Goal: Transaction & Acquisition: Obtain resource

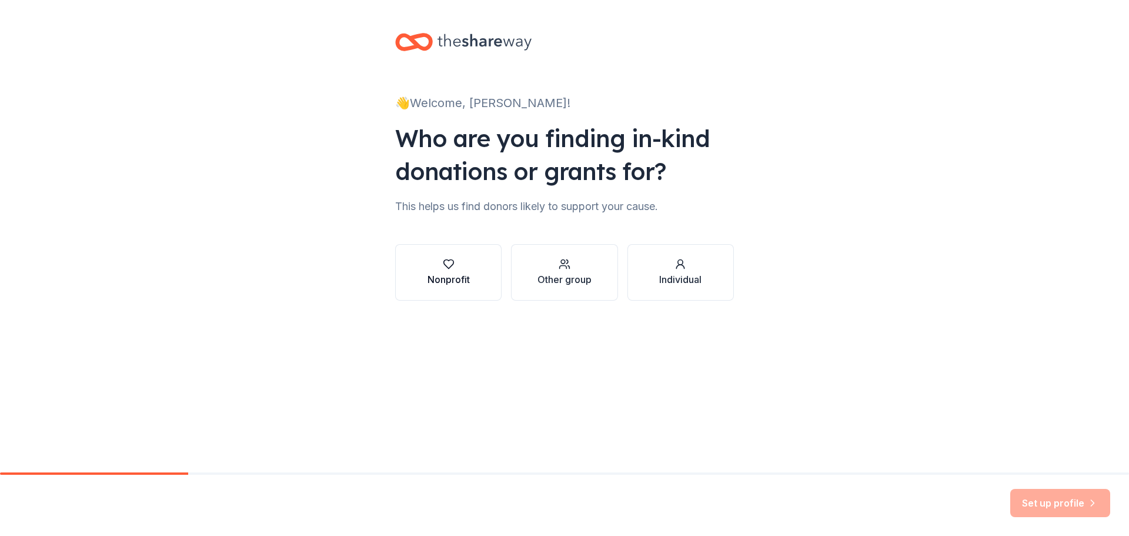
click at [439, 272] on div "Nonprofit" at bounding box center [449, 272] width 42 height 28
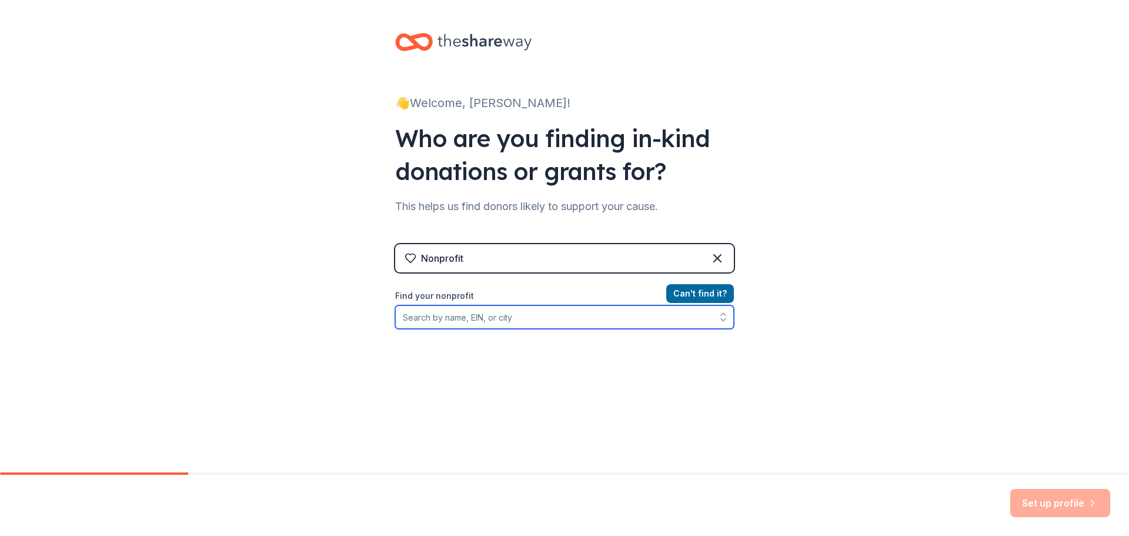
click at [512, 322] on input "Find your nonprofit" at bounding box center [564, 317] width 339 height 24
click at [512, 322] on input "central mass sparks association" at bounding box center [564, 317] width 339 height 24
drag, startPoint x: 513, startPoint y: 318, endPoint x: 446, endPoint y: 323, distance: 66.6
click at [446, 323] on input "central mass sparks" at bounding box center [564, 317] width 339 height 24
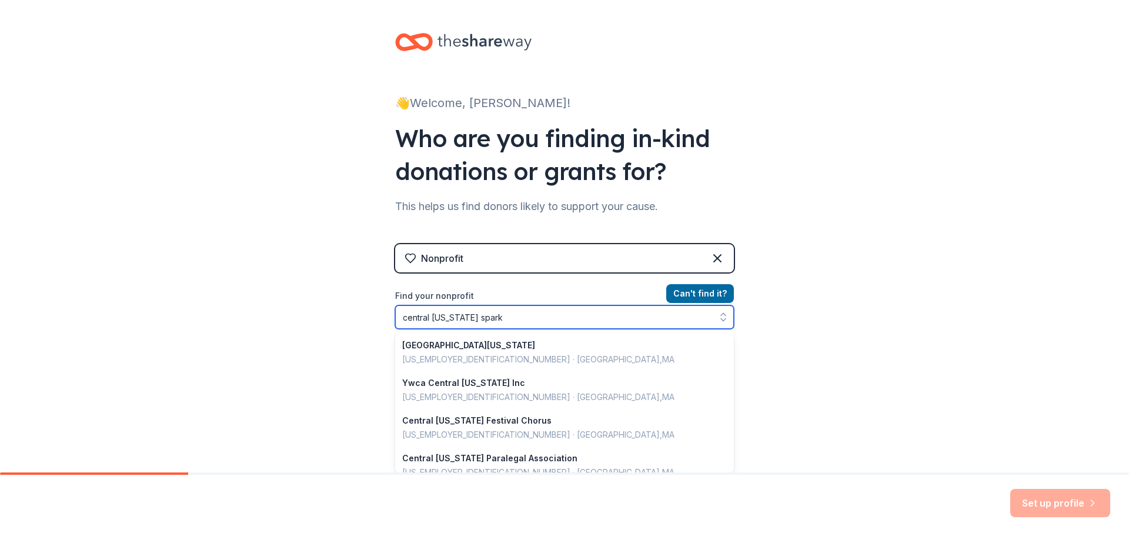
type input "central [US_STATE] sparks"
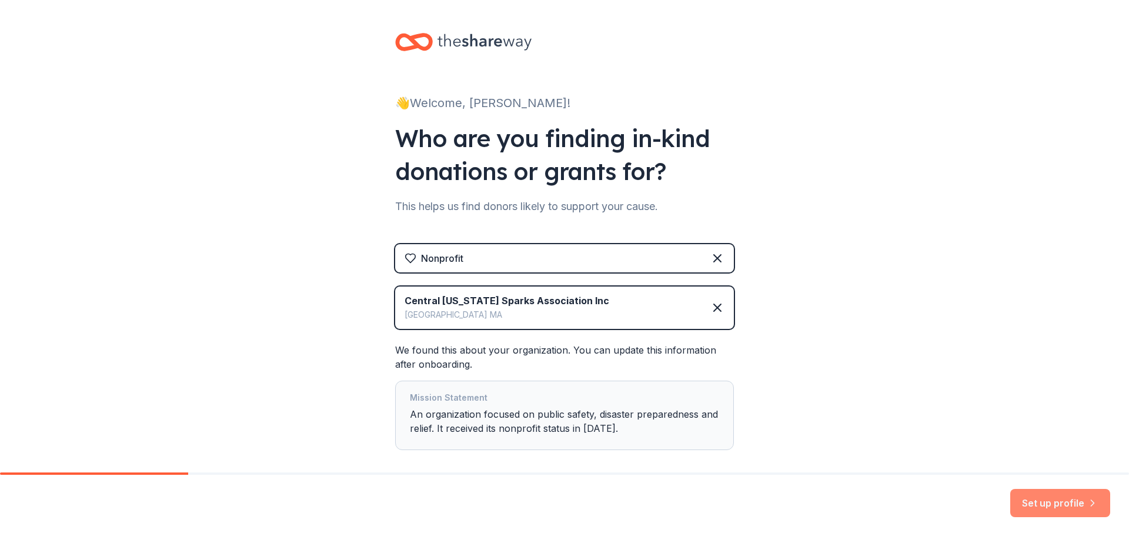
click at [1087, 503] on icon "button" at bounding box center [1093, 503] width 12 height 12
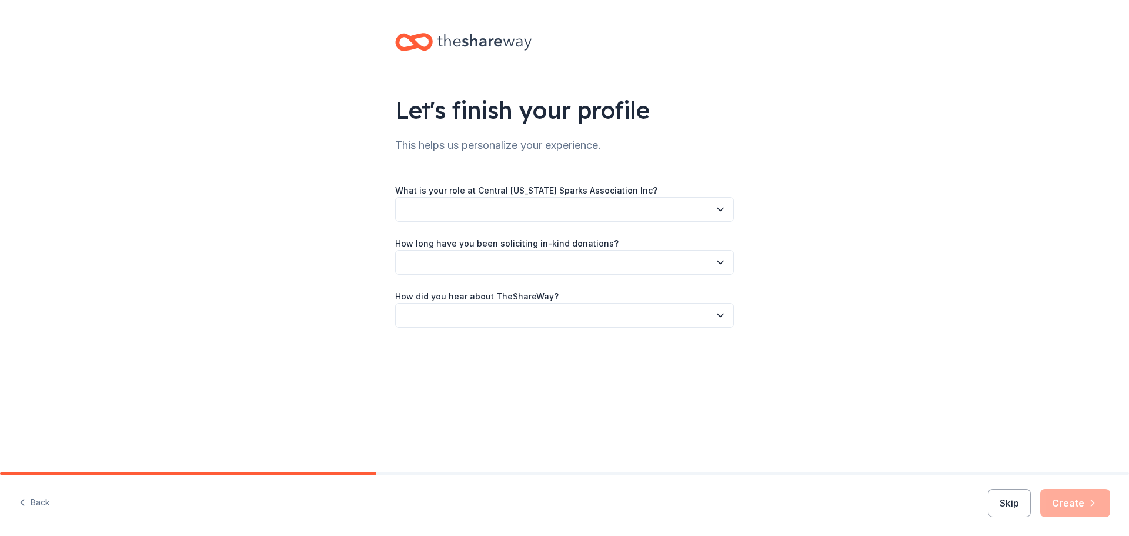
click at [585, 207] on button "button" at bounding box center [564, 209] width 339 height 25
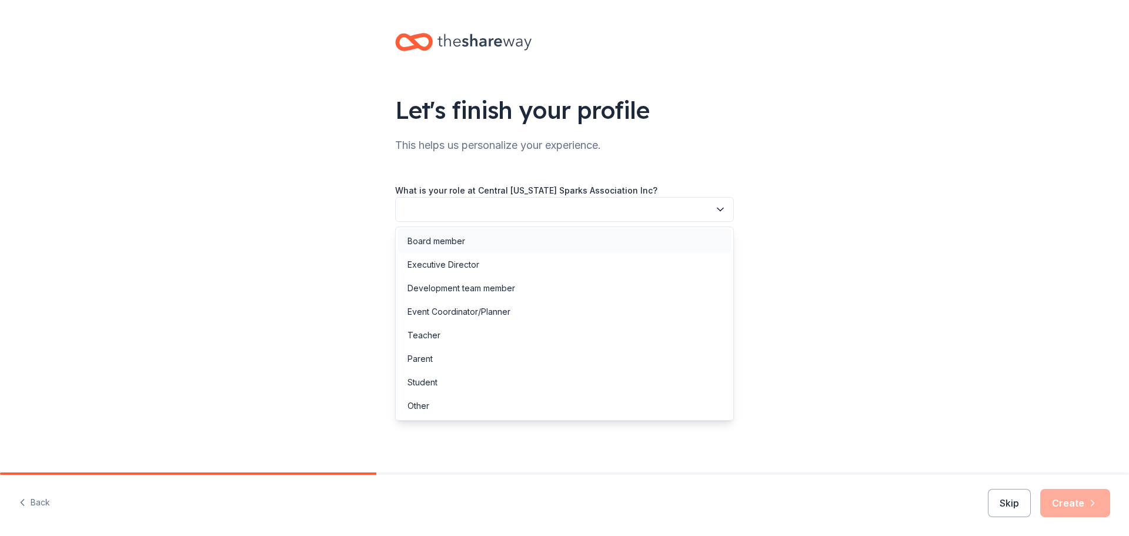
click at [459, 236] on div "Board member" at bounding box center [437, 241] width 58 height 14
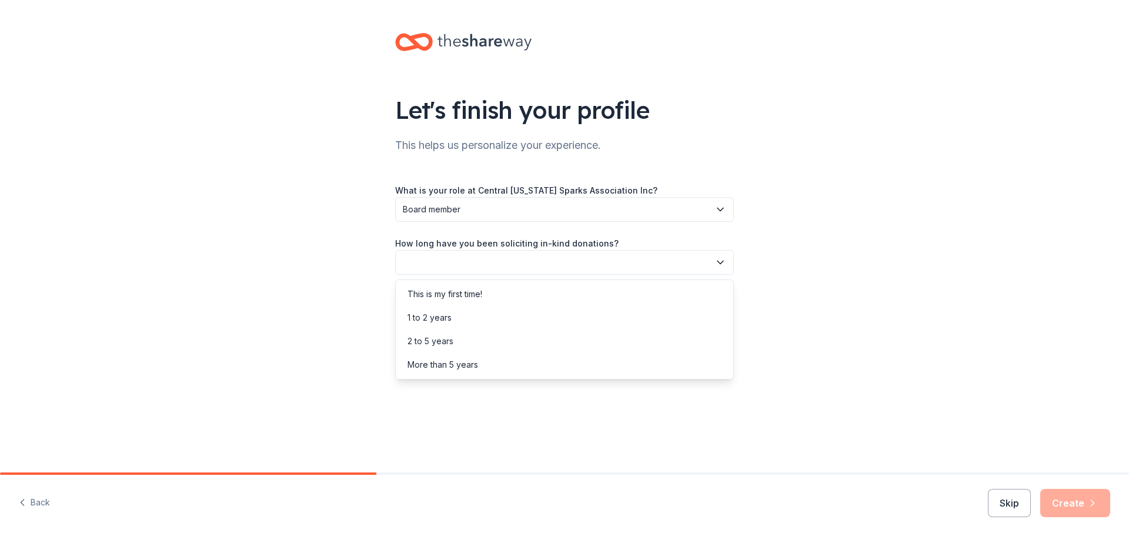
click at [482, 265] on button "button" at bounding box center [564, 262] width 339 height 25
click at [449, 310] on div "1 to 2 years" at bounding box center [430, 317] width 44 height 14
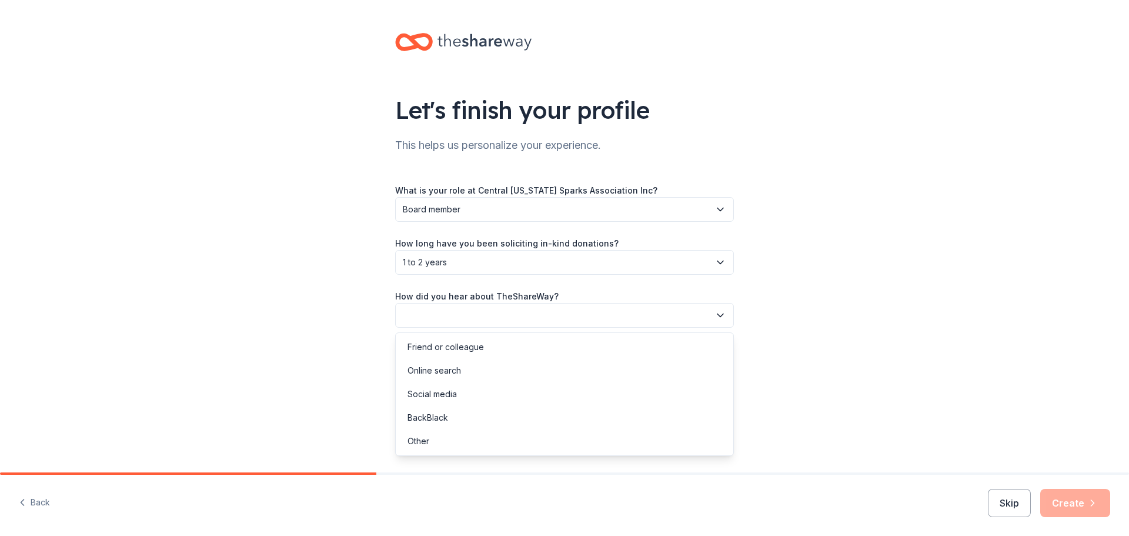
click at [465, 314] on button "button" at bounding box center [564, 315] width 339 height 25
click at [455, 369] on div "Online search" at bounding box center [435, 370] width 54 height 14
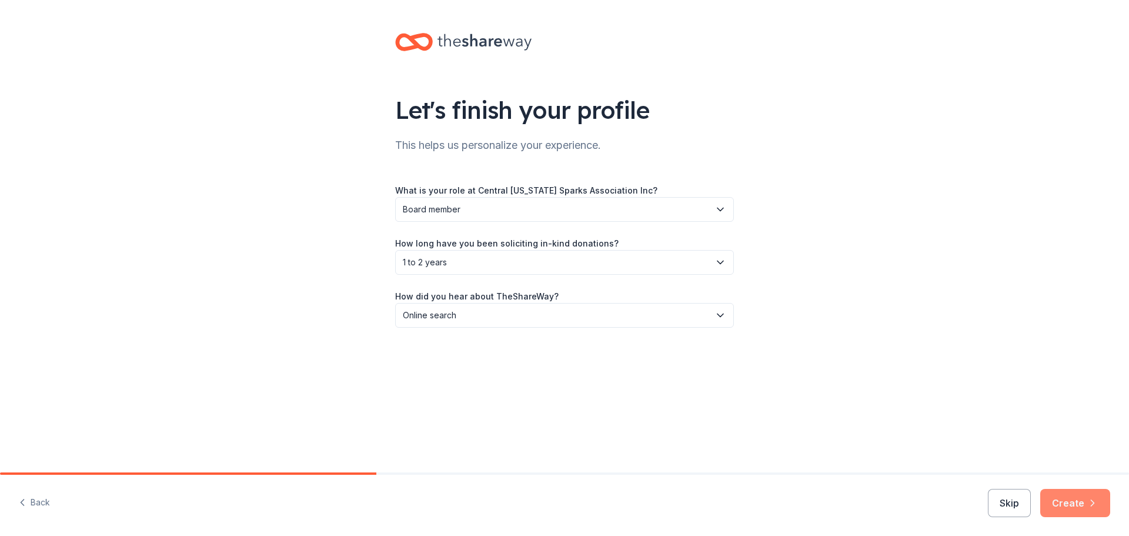
click at [1093, 505] on icon "button" at bounding box center [1092, 503] width 3 height 6
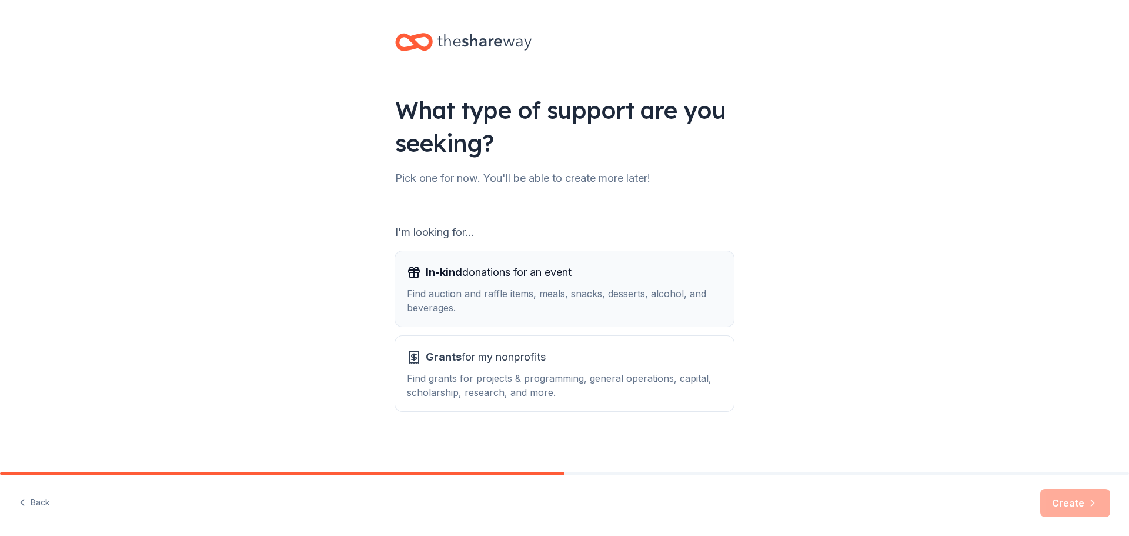
click at [545, 294] on div "Find auction and raffle items, meals, snacks, desserts, alcohol, and beverages." at bounding box center [564, 300] width 315 height 28
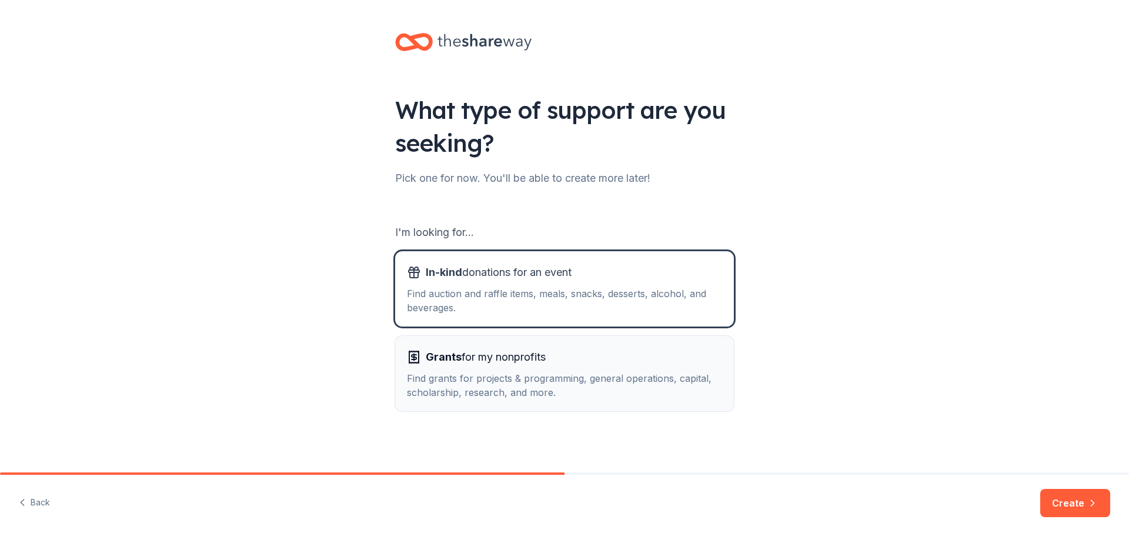
click at [533, 366] on span "Grants for my nonprofits" at bounding box center [486, 357] width 120 height 19
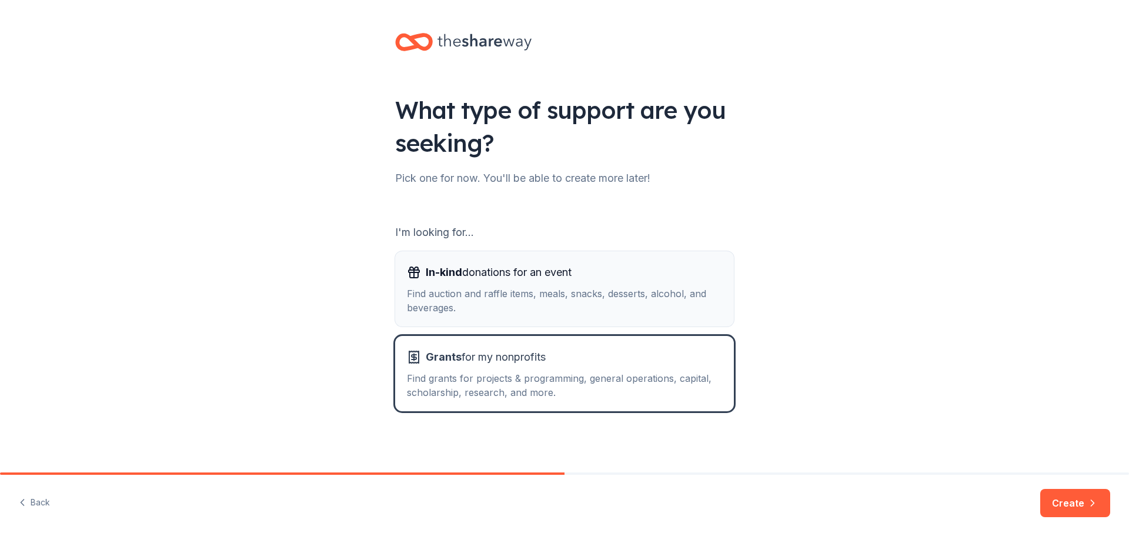
click at [572, 279] on span "In-kind donations for an event" at bounding box center [499, 272] width 146 height 19
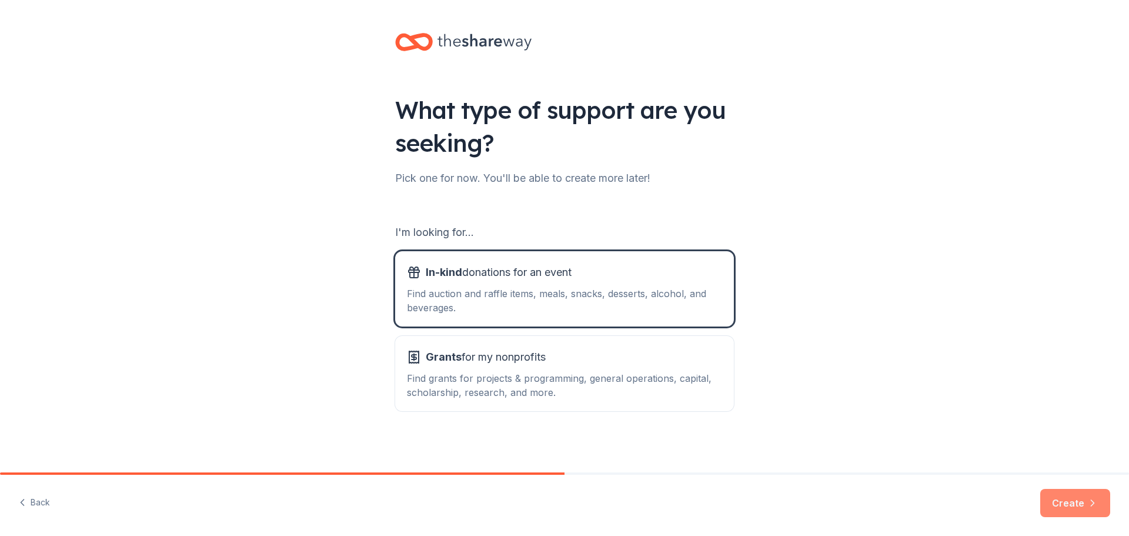
click at [1078, 504] on button "Create" at bounding box center [1075, 503] width 70 height 28
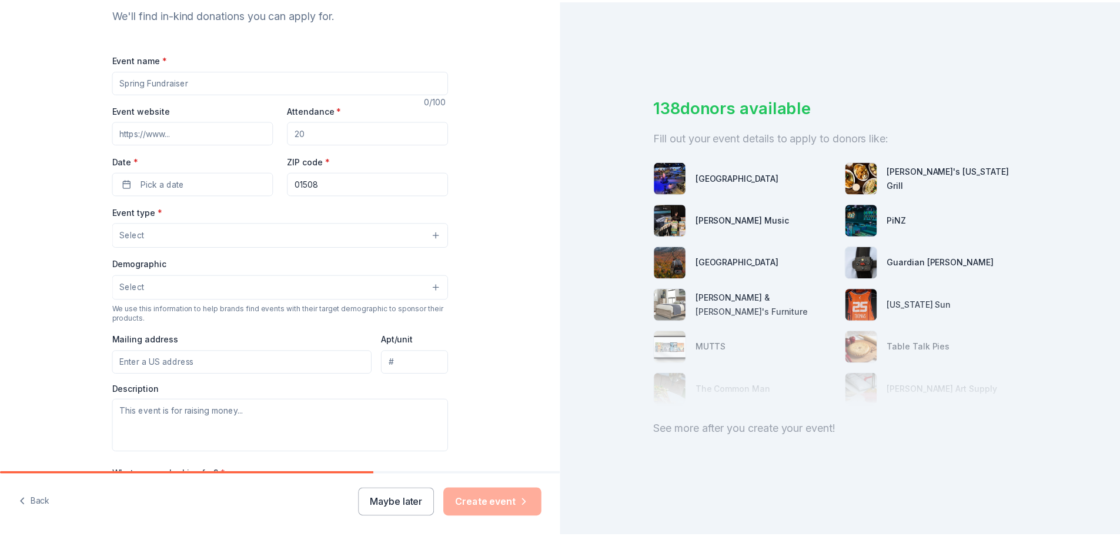
scroll to position [46, 0]
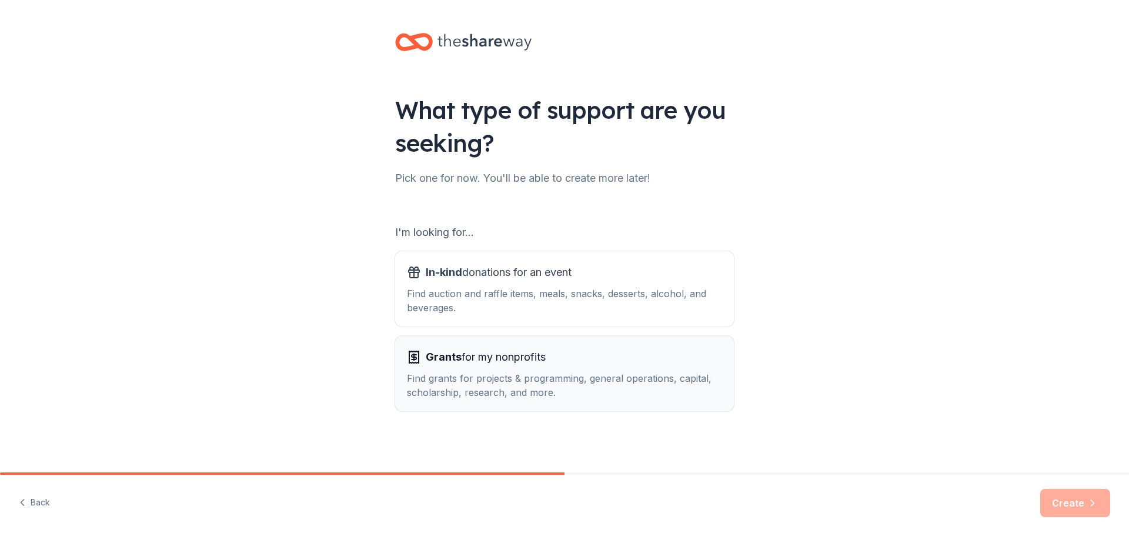
click at [494, 382] on div "Find grants for projects & programming, general operations, capital, scholarshi…" at bounding box center [564, 385] width 315 height 28
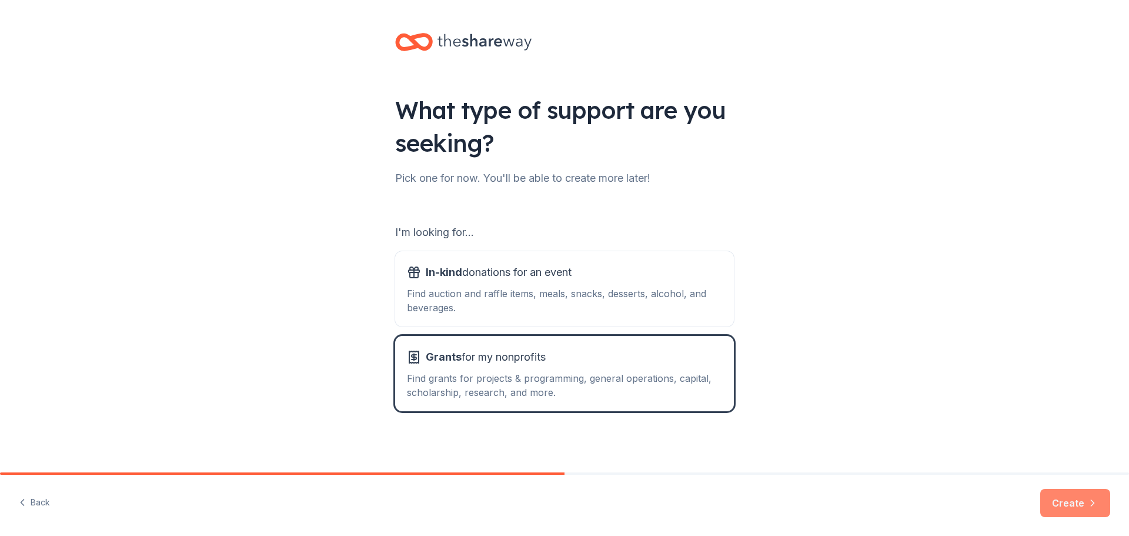
click at [1075, 506] on button "Create" at bounding box center [1075, 503] width 70 height 28
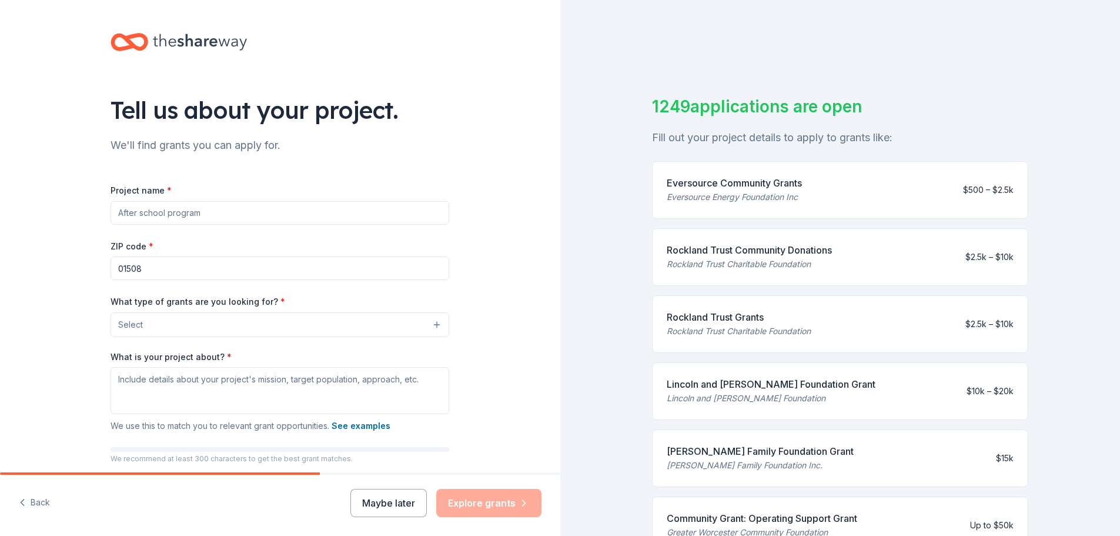
scroll to position [90, 0]
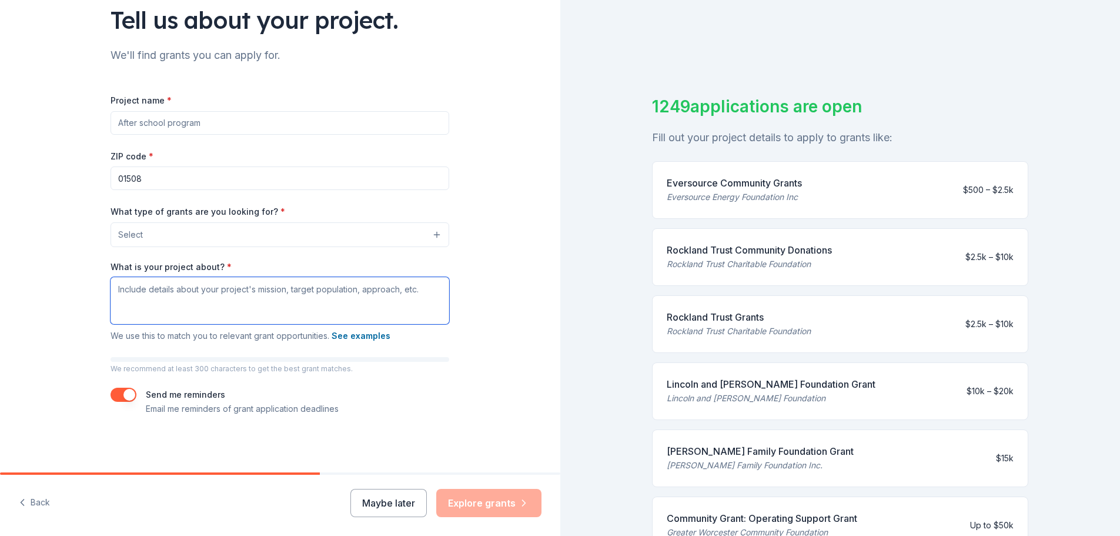
click at [170, 290] on textarea "What is your project about? *" at bounding box center [280, 300] width 339 height 47
paste textarea "Lorem Ipsumdo Sita Consec Adipiscinge Sed Doeiusm Temp Incidi Utlaboreetd ma a …"
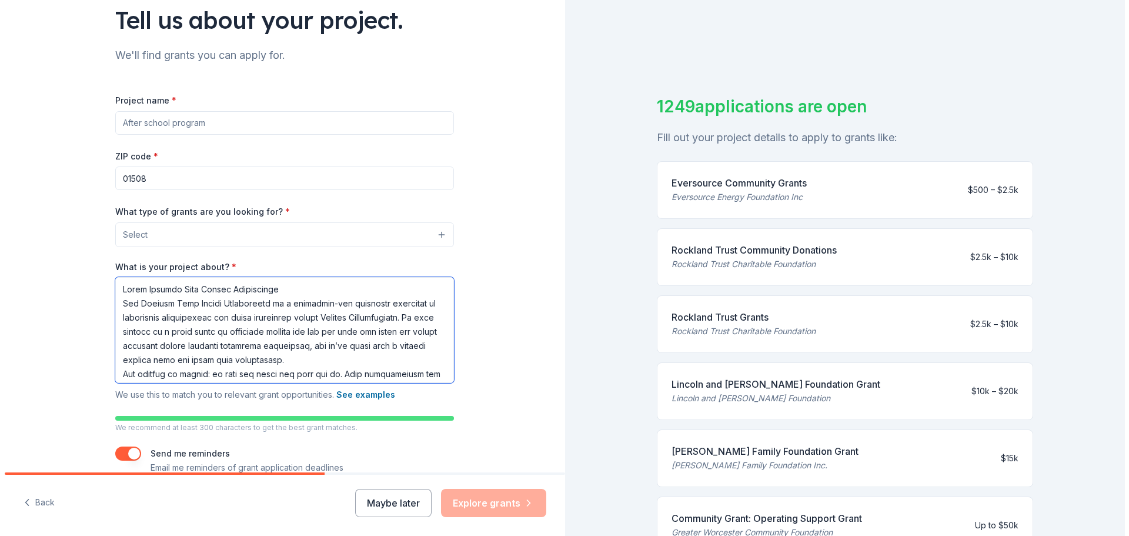
scroll to position [293, 0]
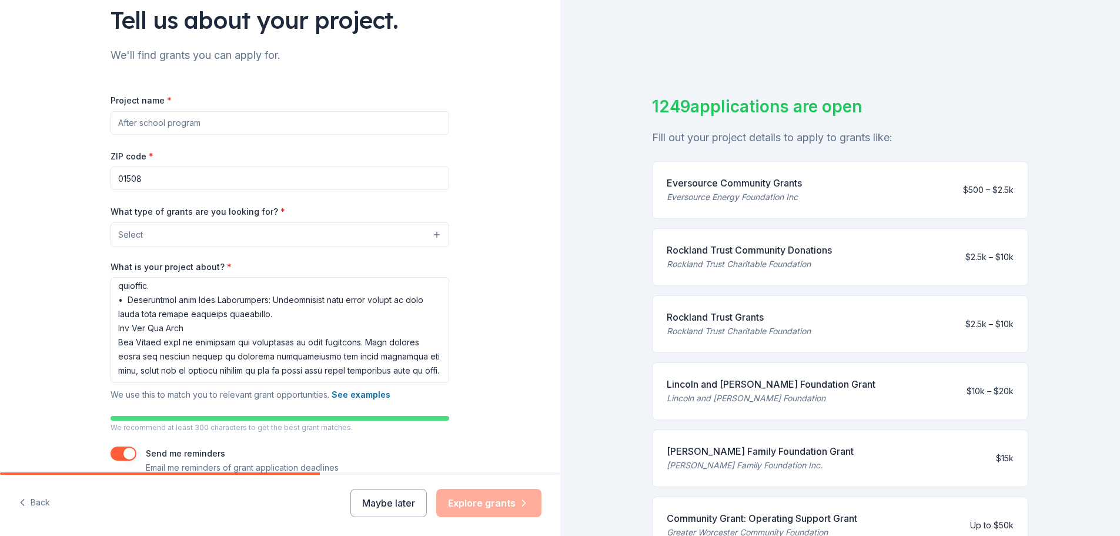
click at [429, 228] on button "Select" at bounding box center [280, 234] width 339 height 25
click at [435, 232] on button "Select" at bounding box center [280, 234] width 339 height 25
click at [435, 232] on button "Select" at bounding box center [282, 234] width 339 height 25
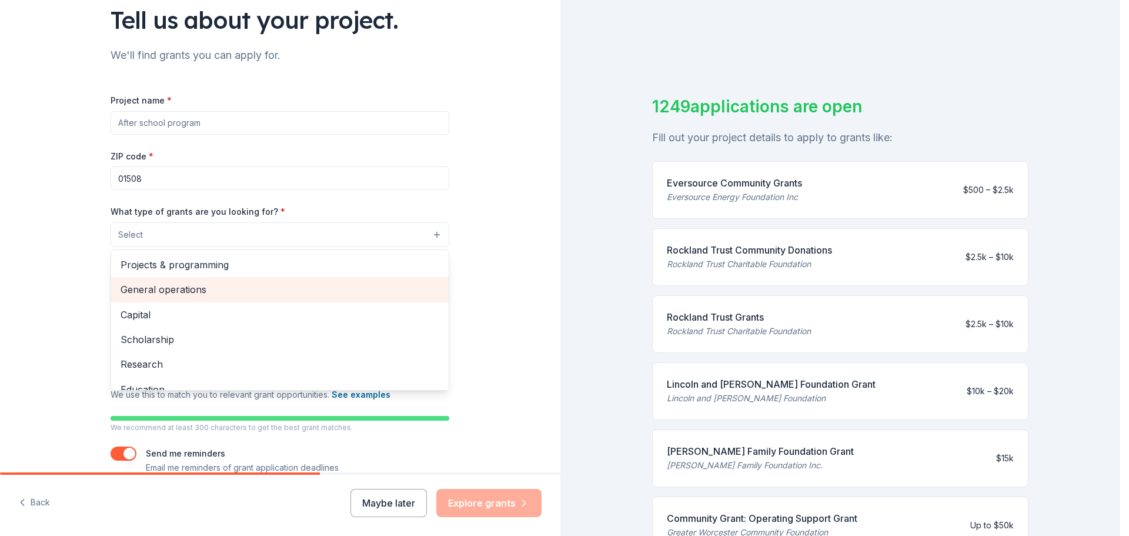
click at [435, 299] on div "General operations" at bounding box center [280, 289] width 338 height 25
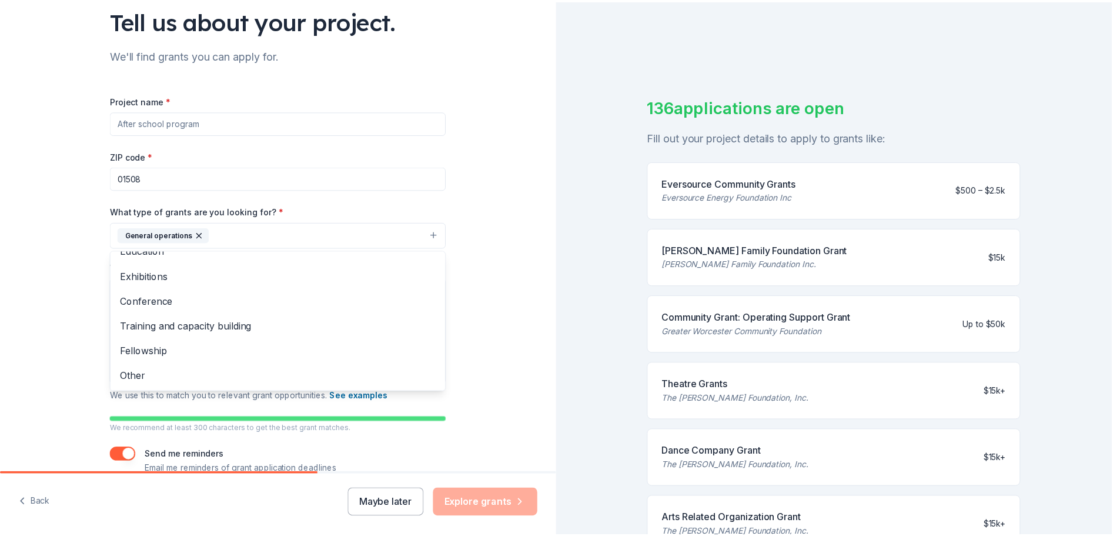
scroll to position [0, 0]
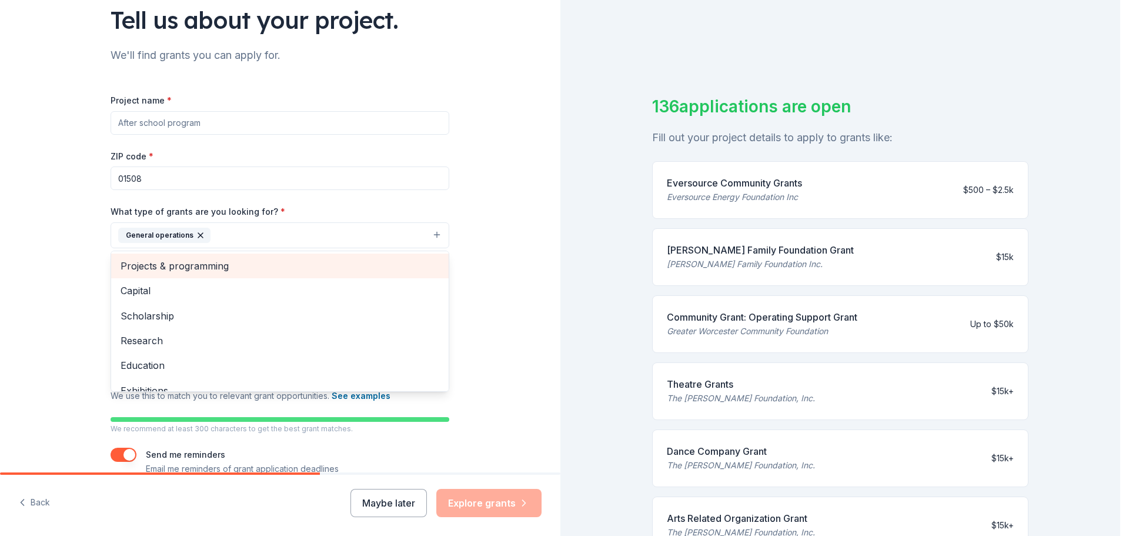
click at [202, 258] on span "Projects & programming" at bounding box center [280, 265] width 319 height 15
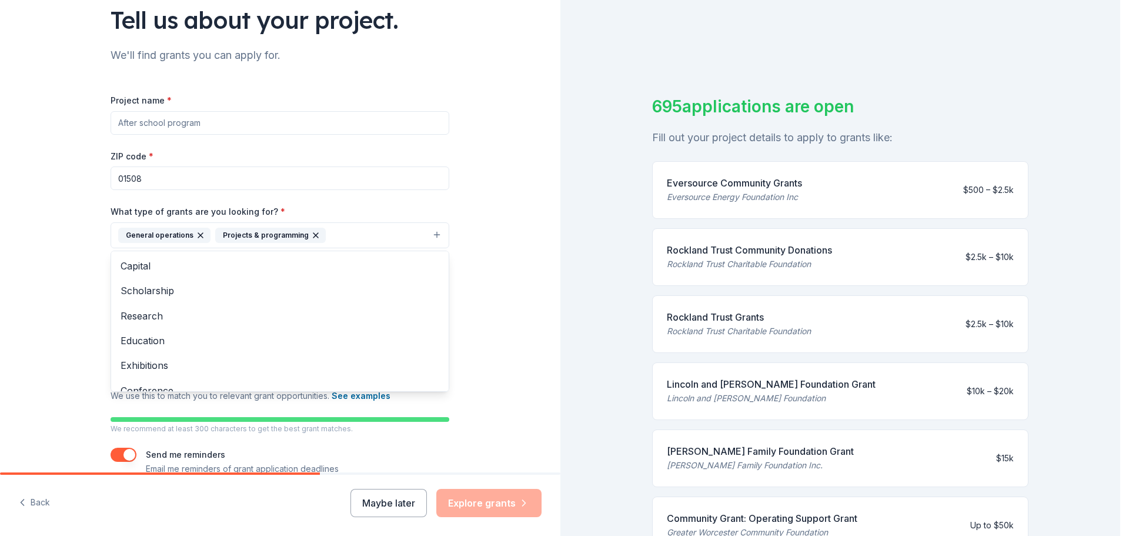
click at [420, 165] on div "Project name * ZIP code * 01508 What type of grants are you looking for? * Gene…" at bounding box center [280, 284] width 339 height 383
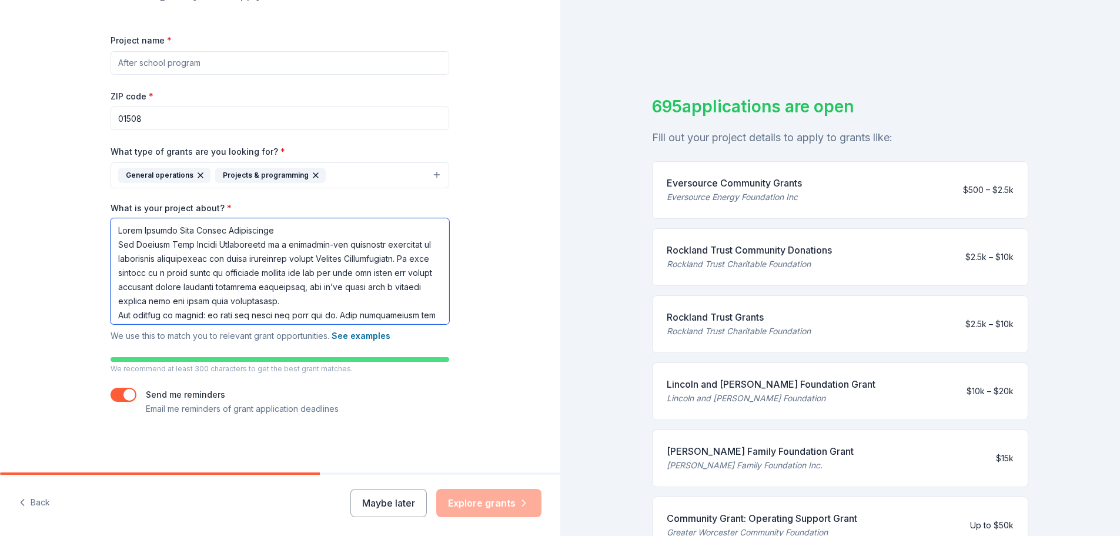
drag, startPoint x: 280, startPoint y: 223, endPoint x: 76, endPoint y: 205, distance: 204.3
click at [76, 205] on div "Tell us about your project. We'll find grants you can apply for. Project name *…" at bounding box center [280, 161] width 560 height 622
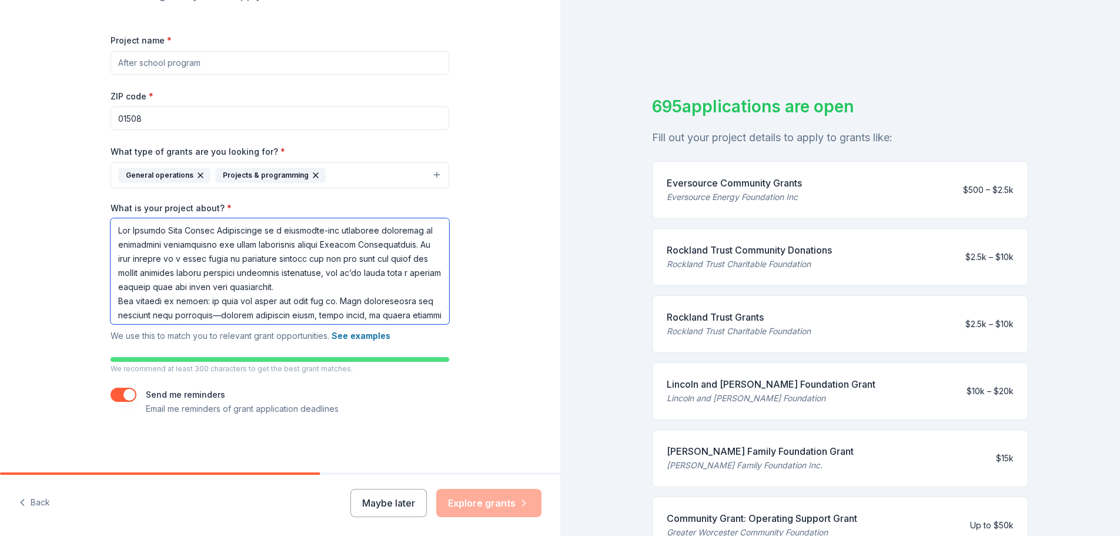
type textarea "Lor Ipsumdo Sita Consec Adipiscinge se d eiusmodte-inc utlaboree doloremag al e…"
click at [500, 248] on div "Tell us about your project. We'll find grants you can apply for. Project name *…" at bounding box center [280, 161] width 560 height 622
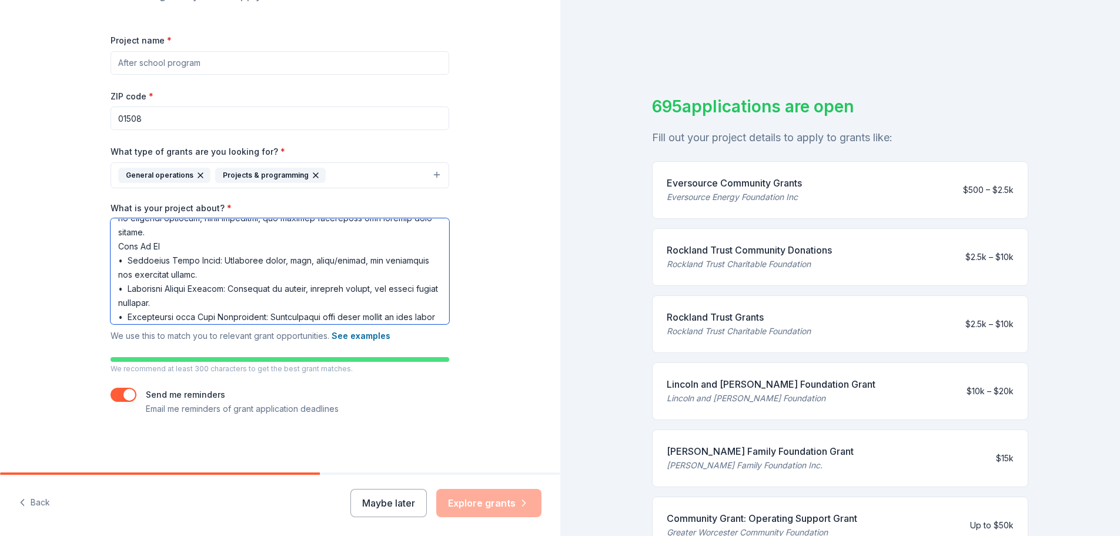
scroll to position [286, 0]
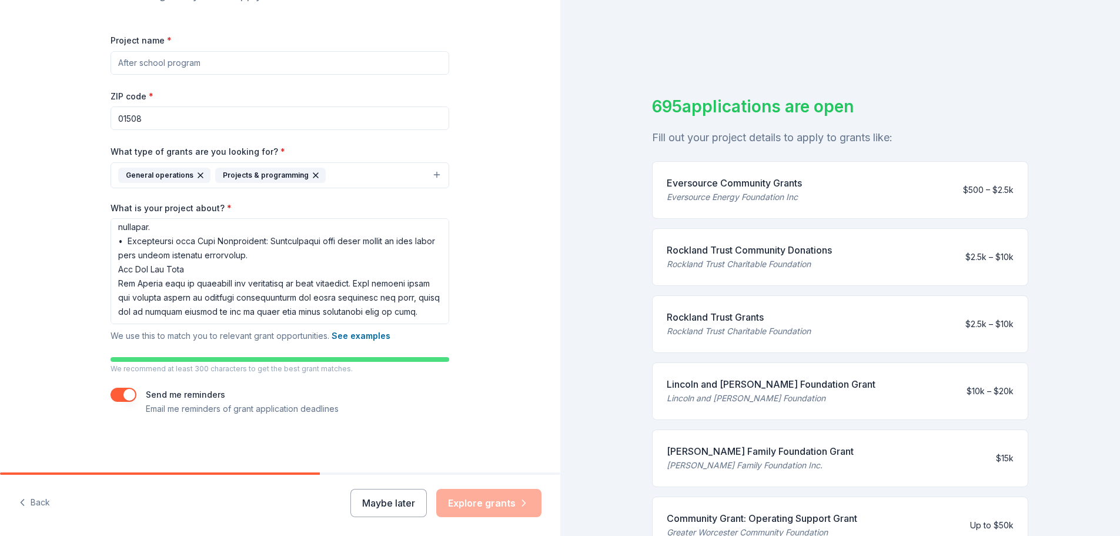
click at [405, 379] on div "Project name * ZIP code * 01508 What type of grants are you looking for? * Gene…" at bounding box center [280, 224] width 339 height 383
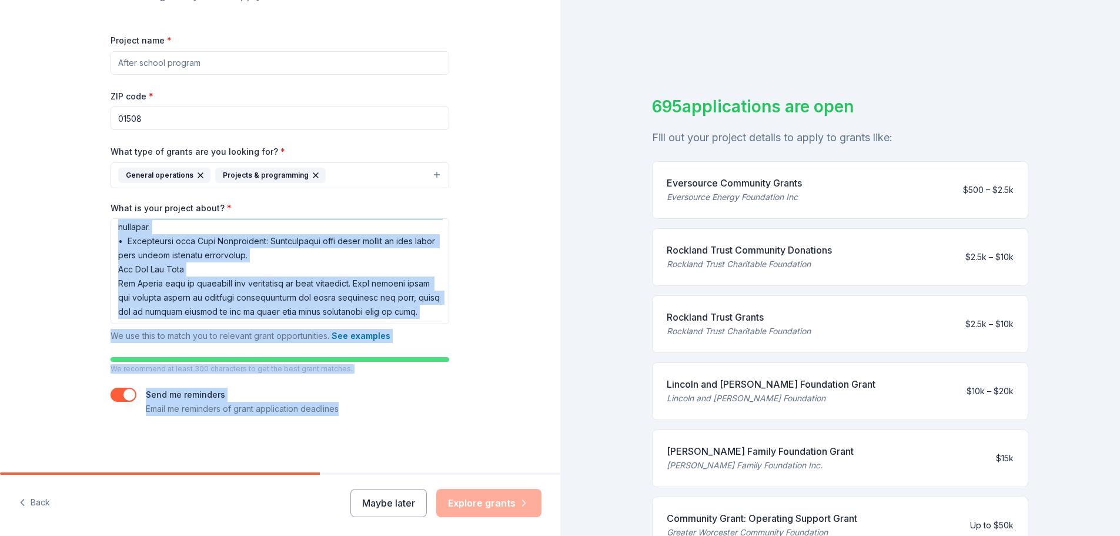
drag, startPoint x: 550, startPoint y: 324, endPoint x: 546, endPoint y: 429, distance: 105.4
click at [546, 429] on div "Tell us about your project. We'll find grants you can apply for. Project name *…" at bounding box center [280, 161] width 560 height 622
click at [590, 285] on div "695 applications are open Fill out your project details to apply to grants like…" at bounding box center [840, 268] width 560 height 536
click at [585, 218] on div "695 applications are open Fill out your project details to apply to grants like…" at bounding box center [840, 268] width 560 height 536
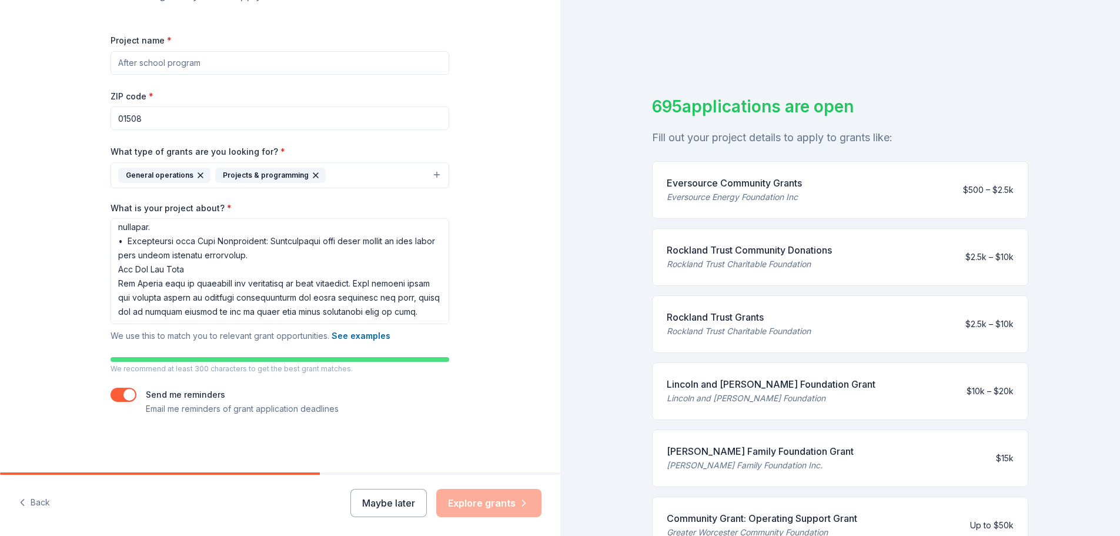
click at [162, 114] on input "01508" at bounding box center [280, 118] width 339 height 24
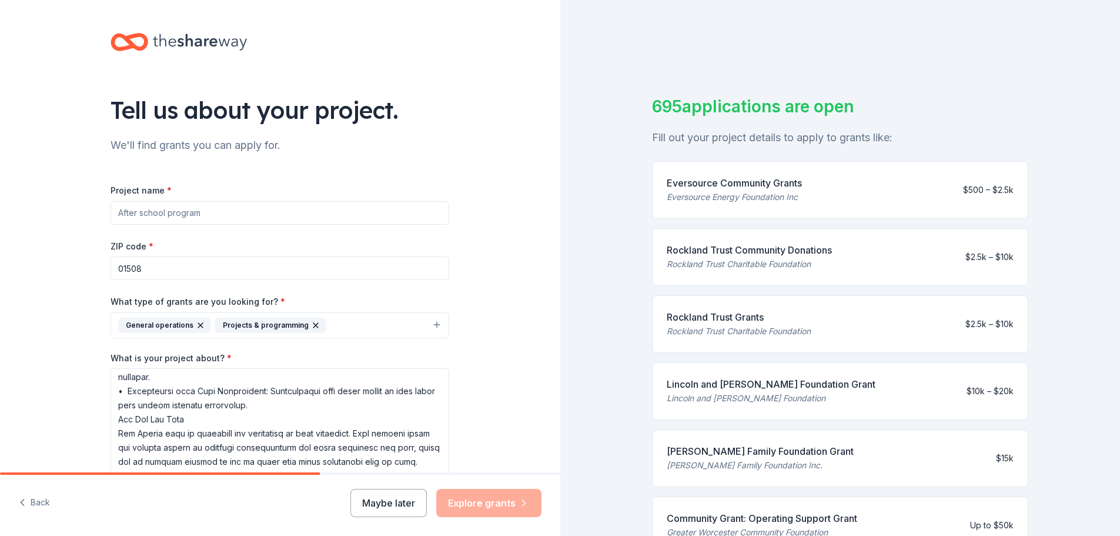
click at [218, 209] on input "Project name *" at bounding box center [280, 213] width 339 height 24
type input "Central [US_STATE] Sparks Association"
click at [512, 504] on button "Explore grants" at bounding box center [488, 503] width 105 height 28
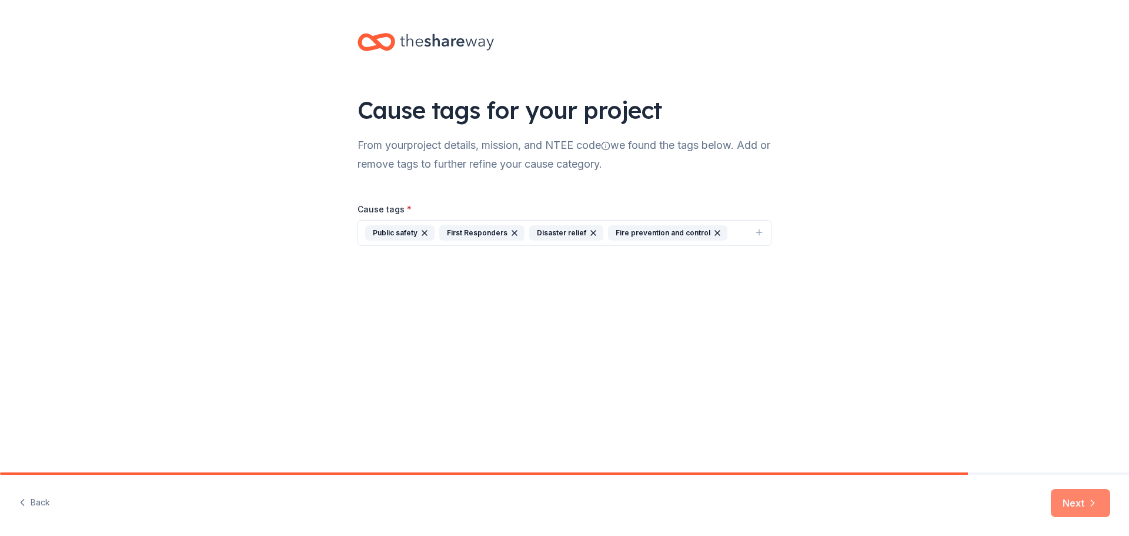
click at [1075, 513] on button "Next" at bounding box center [1080, 503] width 59 height 28
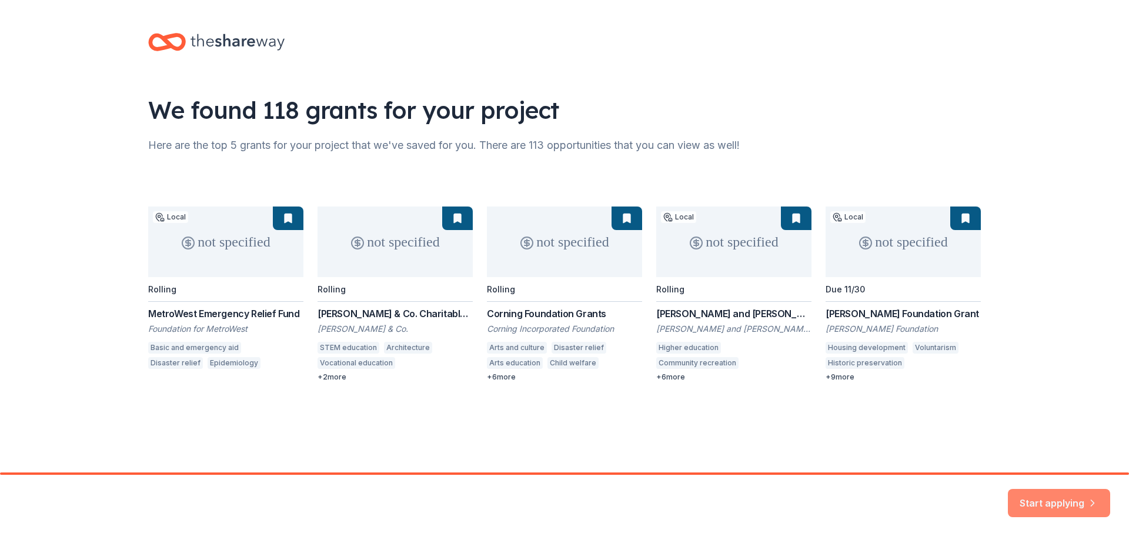
click at [1060, 499] on button "Start applying" at bounding box center [1059, 496] width 102 height 28
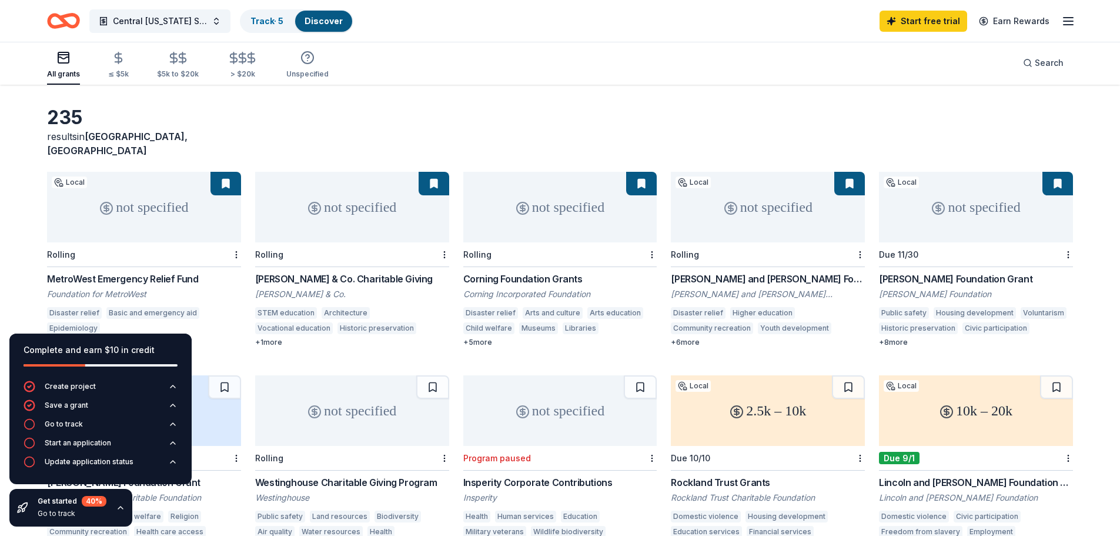
scroll to position [29, 0]
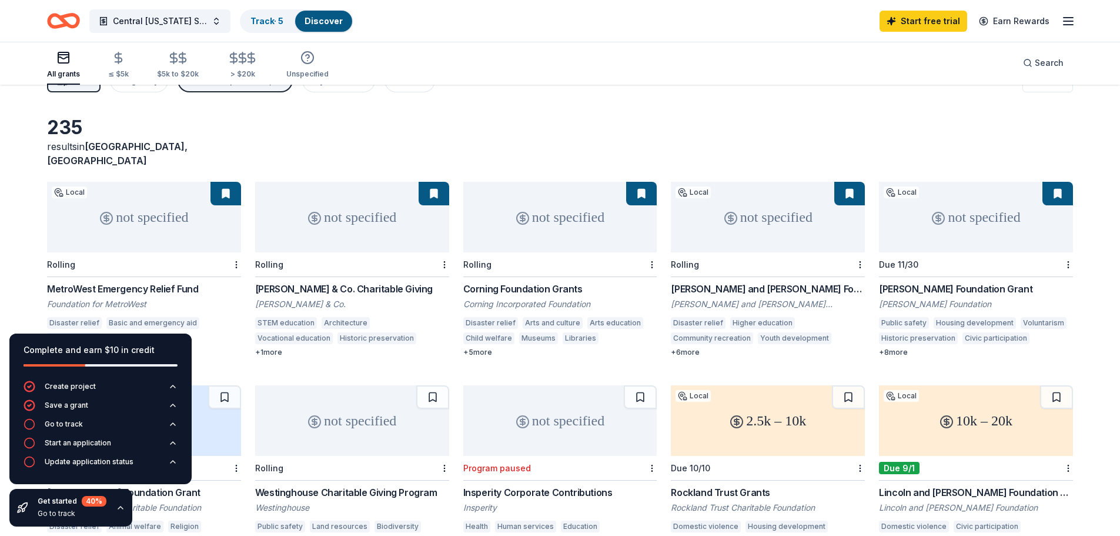
click at [362, 234] on div "not specified" at bounding box center [352, 217] width 194 height 71
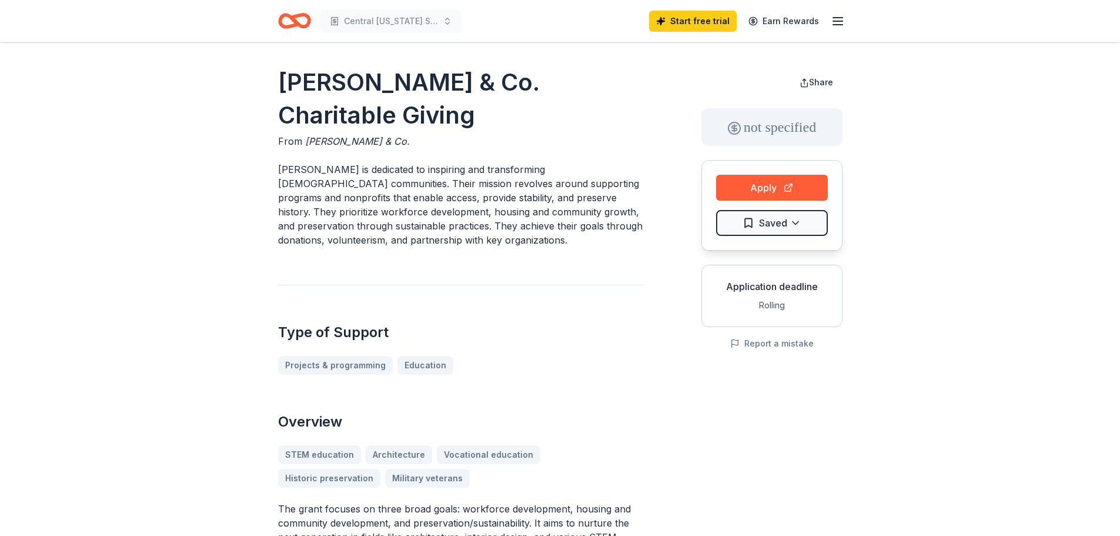
click at [825, 166] on div "Apply Saved" at bounding box center [772, 205] width 141 height 91
click at [812, 186] on button "Apply" at bounding box center [772, 188] width 112 height 26
